Goal: Obtain resource: Obtain resource

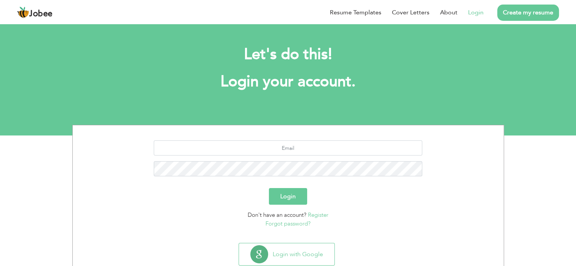
click at [291, 200] on button "Login" at bounding box center [288, 196] width 38 height 17
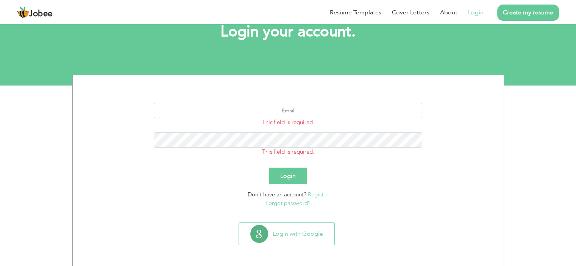
scroll to position [50, 0]
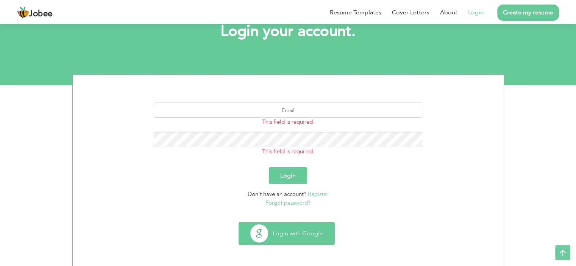
click at [293, 231] on button "Login with Google" at bounding box center [287, 234] width 96 height 22
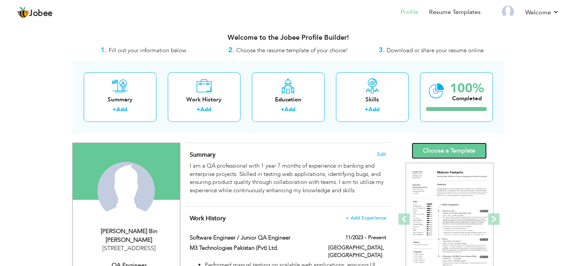
click at [453, 150] on link "Choose a Template" at bounding box center [449, 151] width 75 height 16
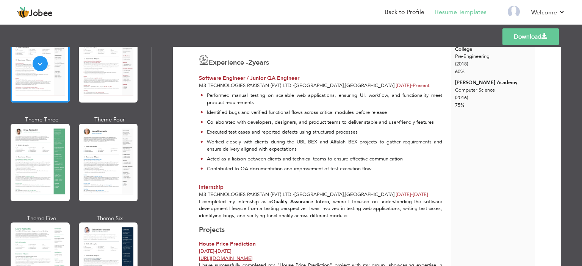
scroll to position [38, 0]
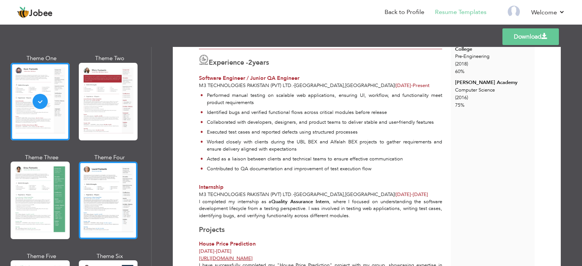
click at [127, 186] on div at bounding box center [108, 201] width 59 height 78
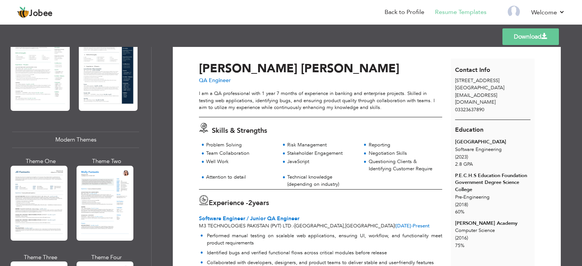
scroll to position [0, 0]
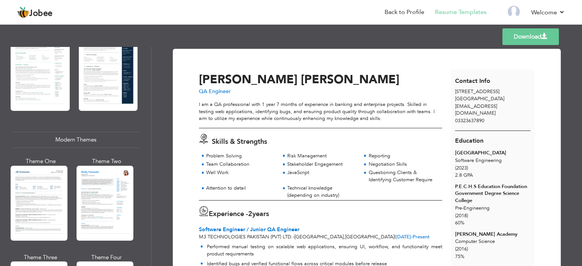
click at [512, 40] on link "Download" at bounding box center [531, 36] width 56 height 17
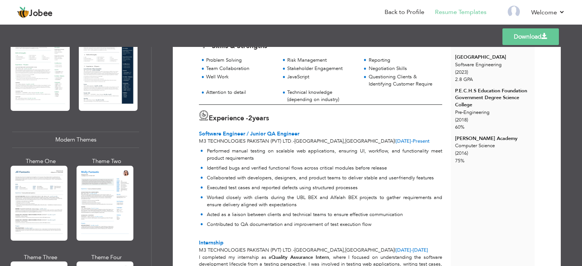
scroll to position [21, 0]
